Goal: Task Accomplishment & Management: Use online tool/utility

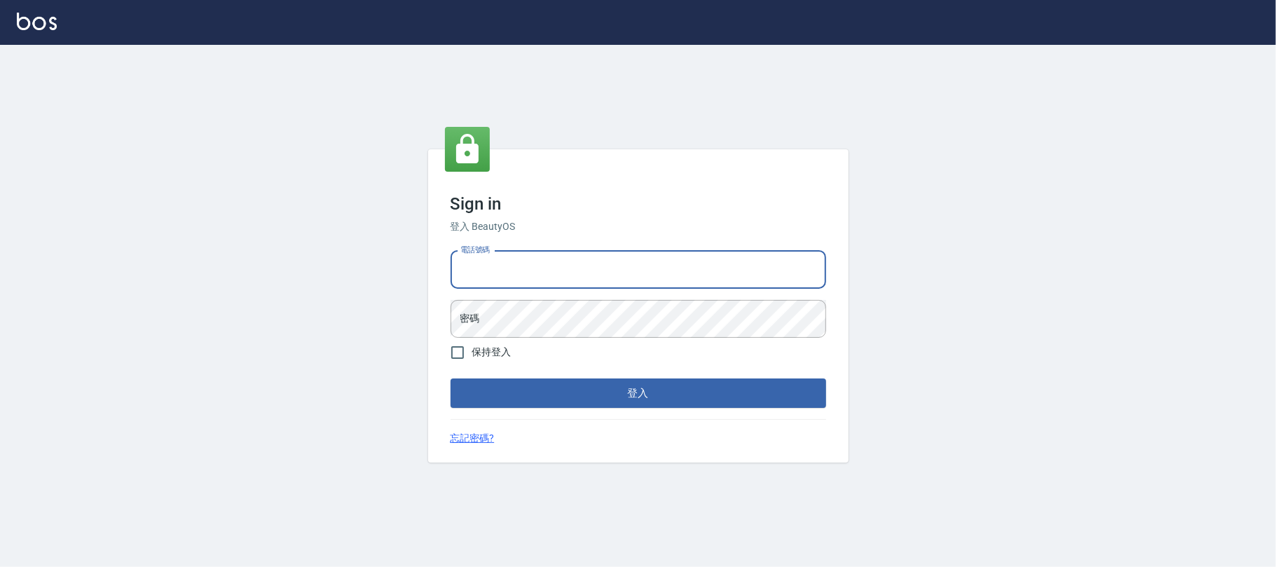
click at [601, 277] on input "電話號碼" at bounding box center [639, 270] width 376 height 38
type input "0225420586"
click at [451, 378] on button "登入" at bounding box center [639, 392] width 376 height 29
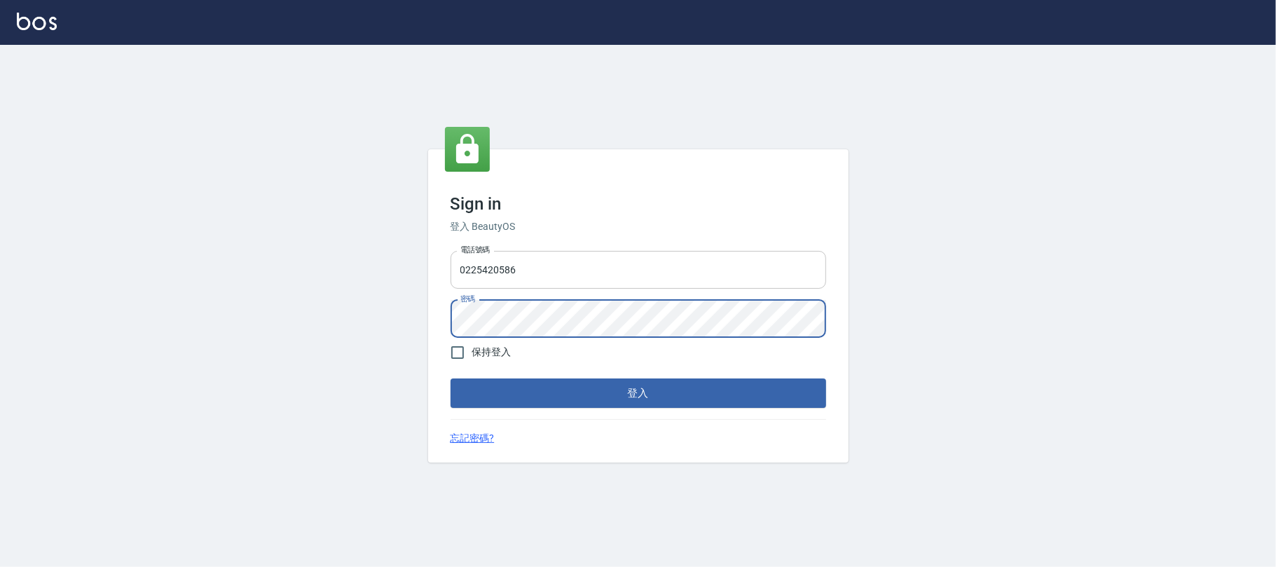
click at [451, 378] on button "登入" at bounding box center [639, 392] width 376 height 29
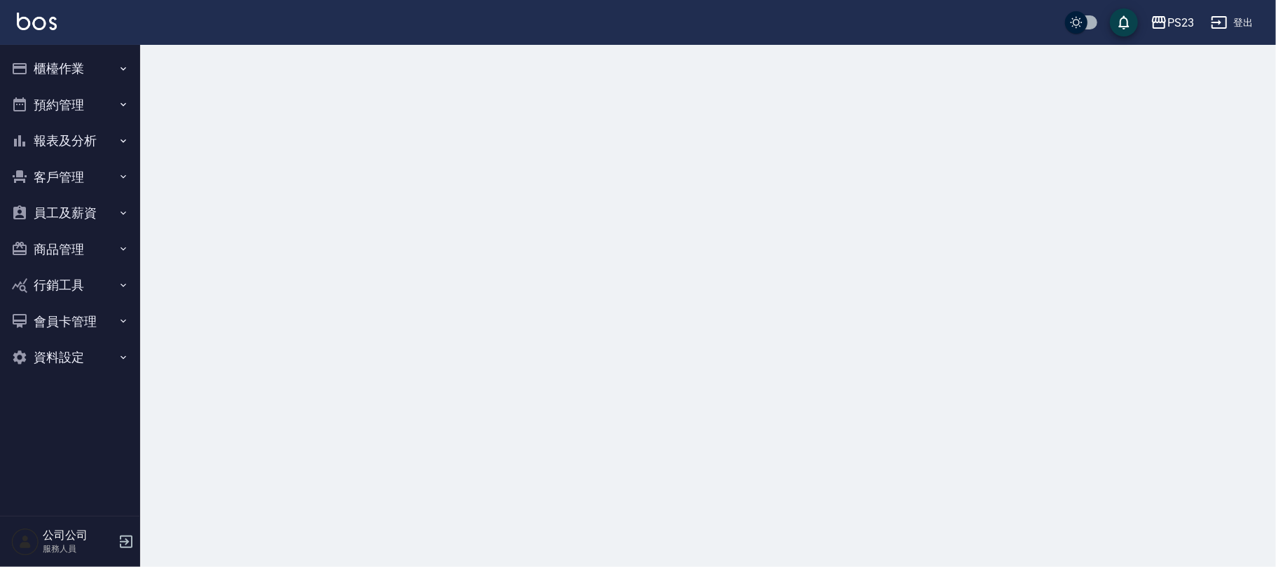
click at [67, 54] on button "櫃檯作業" at bounding box center [70, 68] width 129 height 36
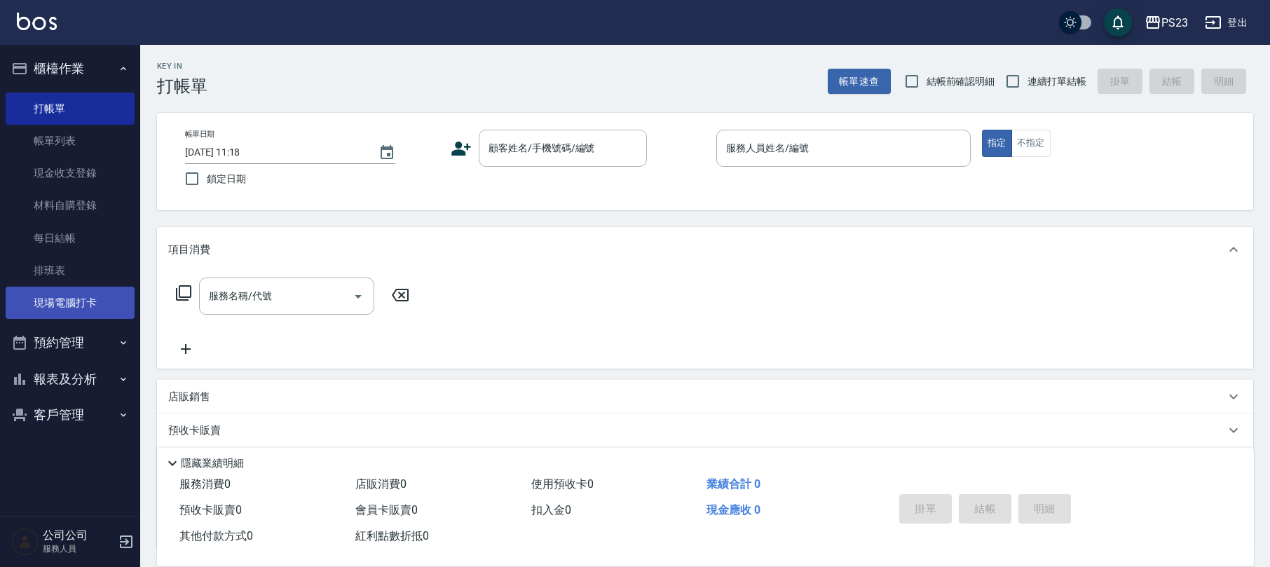
click at [100, 303] on link "現場電腦打卡" at bounding box center [70, 303] width 129 height 32
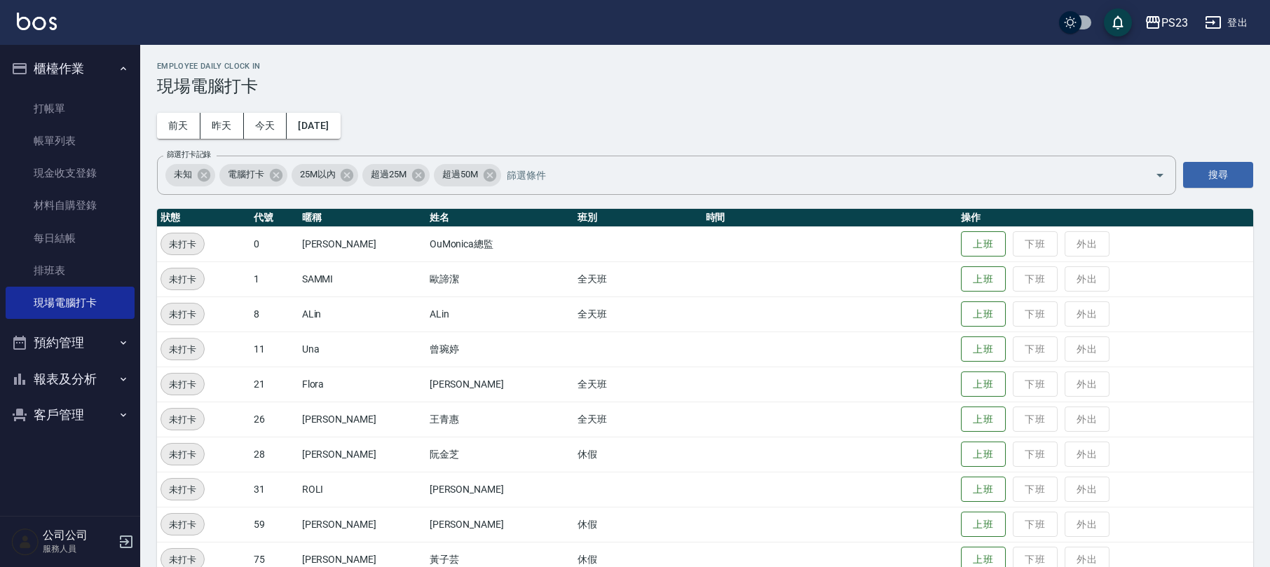
scroll to position [97, 0]
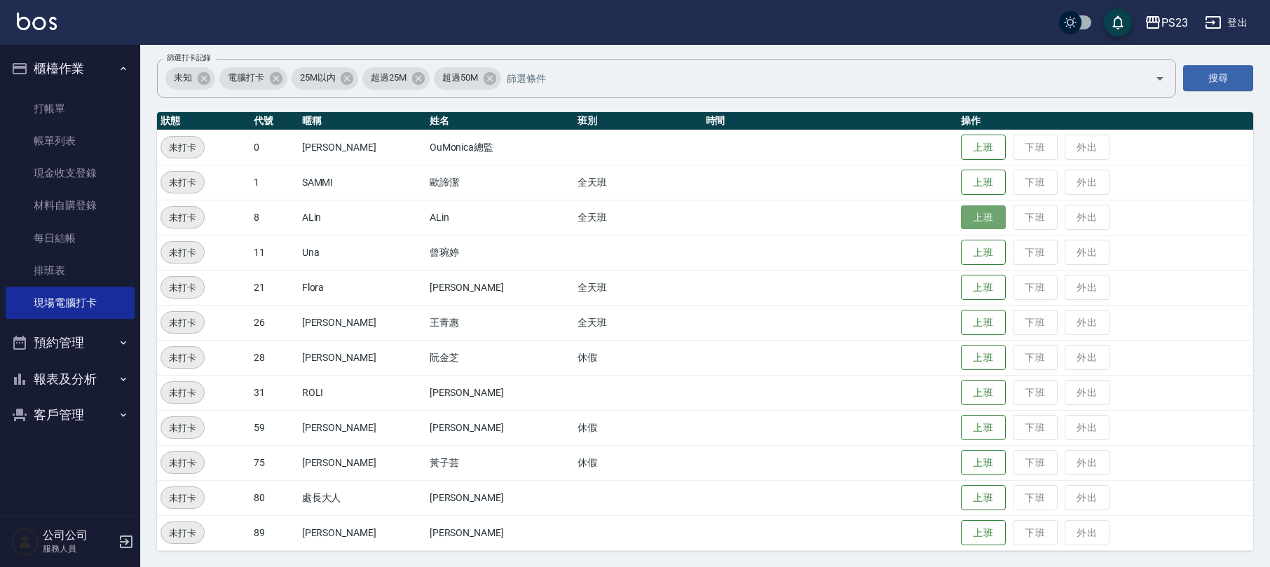
click at [961, 217] on button "上班" at bounding box center [983, 217] width 45 height 25
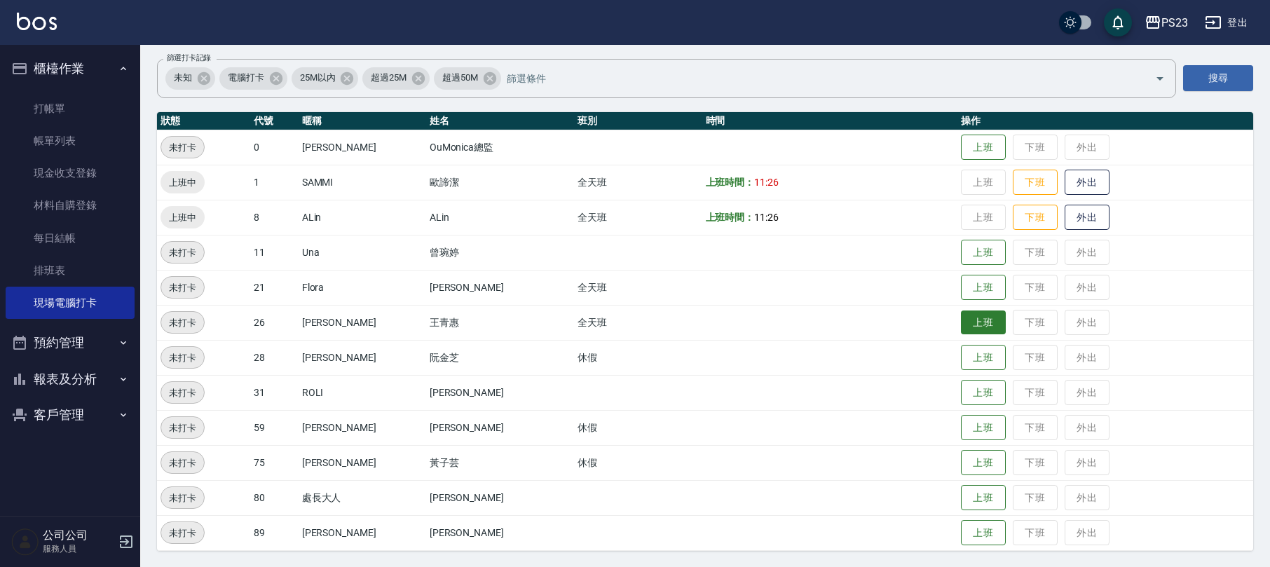
click at [961, 321] on button "上班" at bounding box center [983, 322] width 45 height 25
click at [968, 285] on button "上班" at bounding box center [983, 287] width 45 height 25
